Goal: Browse casually

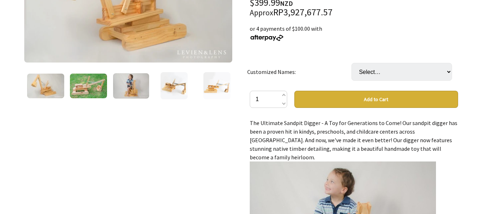
scroll to position [107, 0]
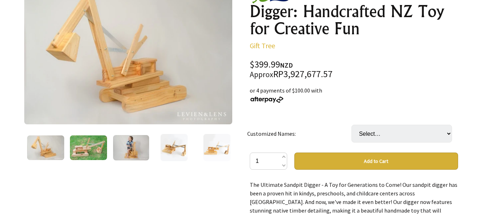
click at [90, 141] on img at bounding box center [88, 147] width 37 height 25
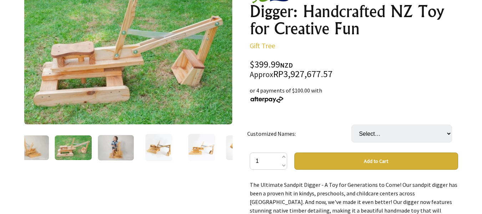
click at [35, 141] on img at bounding box center [30, 147] width 37 height 25
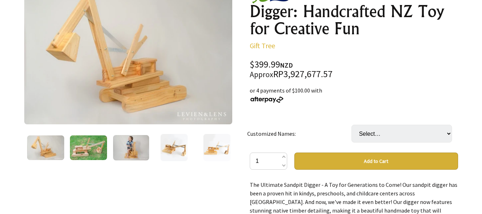
click at [135, 151] on img at bounding box center [131, 147] width 36 height 25
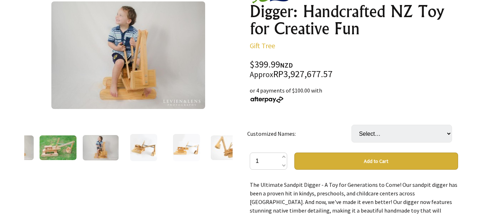
click at [149, 149] on img at bounding box center [143, 147] width 27 height 27
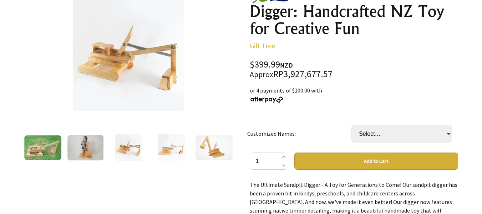
click at [159, 151] on img at bounding box center [171, 147] width 27 height 27
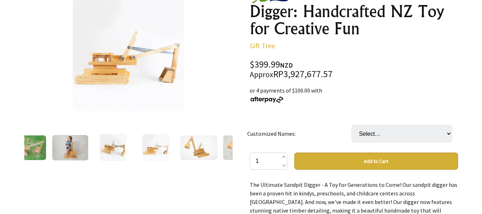
click at [166, 151] on img at bounding box center [155, 147] width 27 height 27
click at [189, 153] on img at bounding box center [198, 147] width 37 height 25
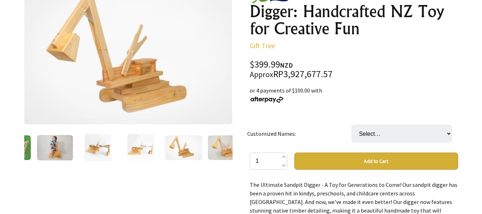
click at [221, 152] on img at bounding box center [226, 147] width 37 height 25
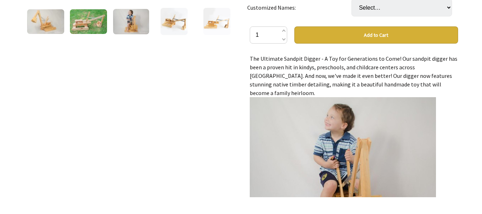
scroll to position [143, 0]
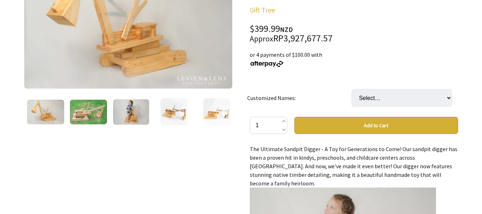
click at [225, 117] on img at bounding box center [216, 111] width 27 height 27
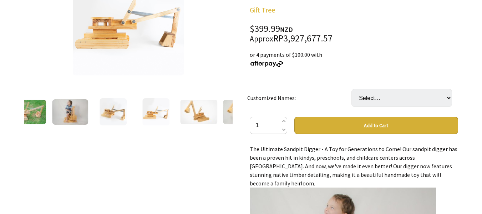
click at [225, 117] on img at bounding box center [241, 112] width 37 height 25
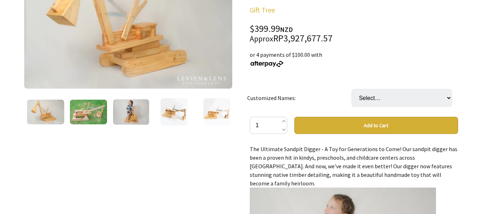
click at [225, 117] on img at bounding box center [216, 111] width 27 height 27
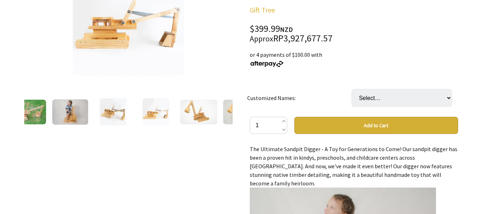
click at [222, 117] on div at bounding box center [241, 112] width 43 height 30
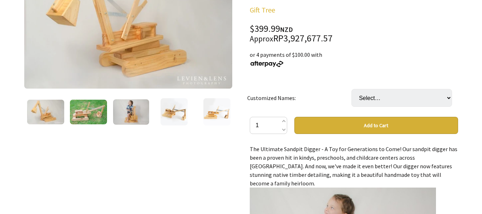
click at [222, 117] on img at bounding box center [216, 111] width 27 height 27
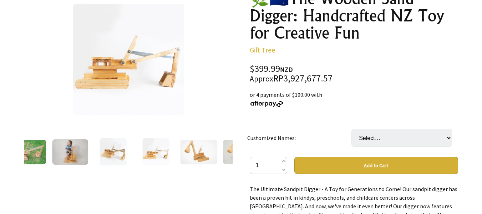
scroll to position [71, 0]
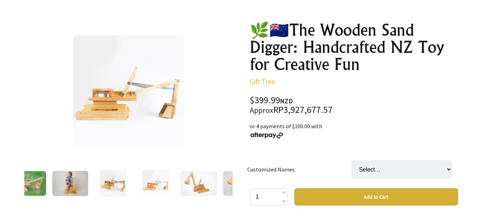
click at [155, 94] on img at bounding box center [128, 90] width 111 height 111
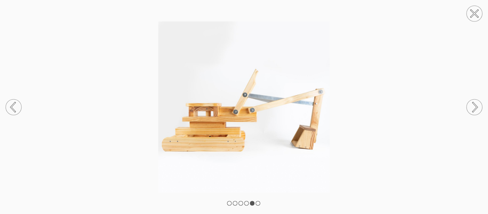
click at [478, 106] on circle at bounding box center [474, 107] width 16 height 16
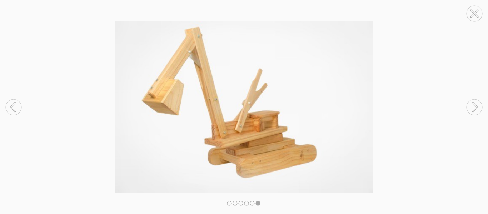
click at [478, 106] on circle at bounding box center [474, 107] width 16 height 16
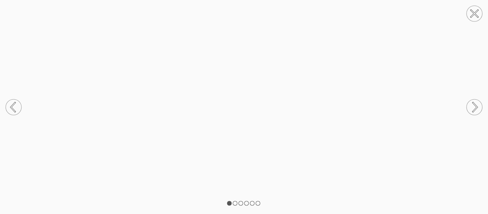
click at [474, 109] on icon at bounding box center [475, 106] width 4 height 9
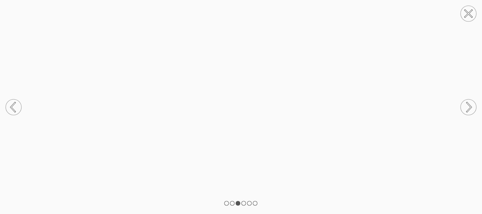
scroll to position [178, 0]
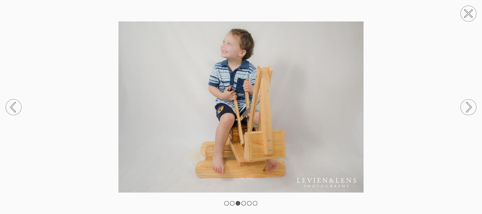
click at [467, 16] on circle at bounding box center [469, 14] width 16 height 16
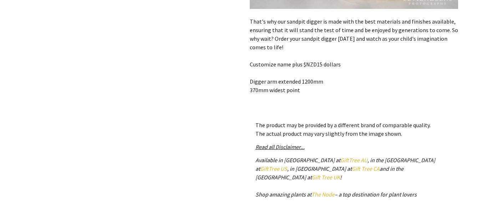
scroll to position [321, 0]
